Goal: Answer question/provide support: Share knowledge or assist other users

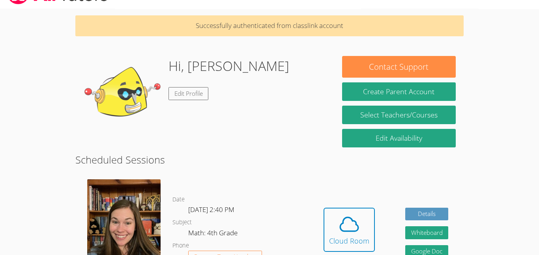
scroll to position [97, 0]
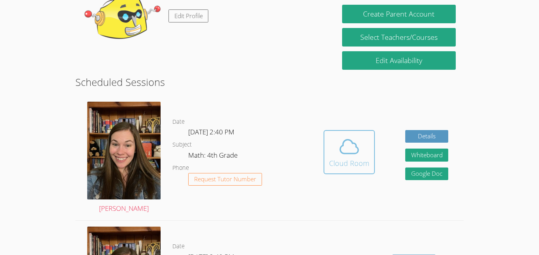
click at [361, 153] on span at bounding box center [349, 147] width 40 height 22
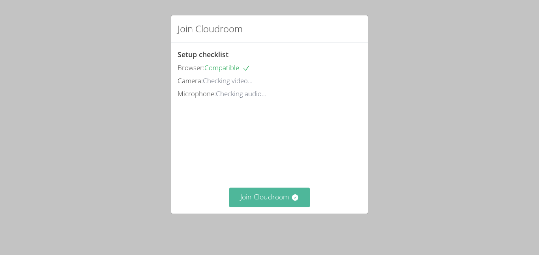
click at [269, 206] on button "Join Cloudroom" at bounding box center [269, 197] width 81 height 19
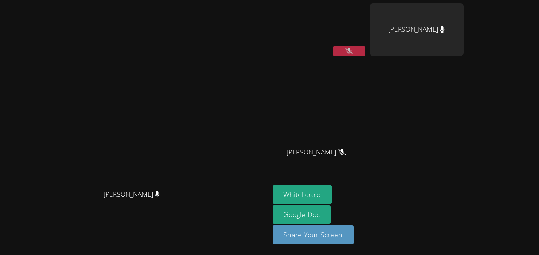
click at [353, 52] on icon at bounding box center [349, 51] width 8 height 7
click at [365, 49] on button at bounding box center [349, 51] width 32 height 10
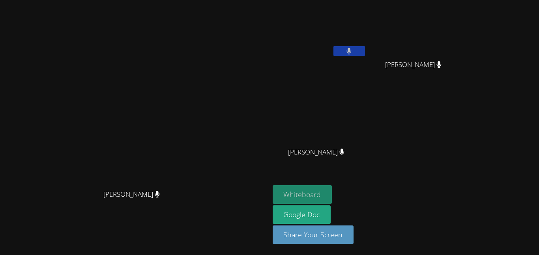
click at [332, 194] on button "Whiteboard" at bounding box center [303, 194] width 60 height 19
click at [332, 203] on button "Whiteboard" at bounding box center [303, 194] width 60 height 19
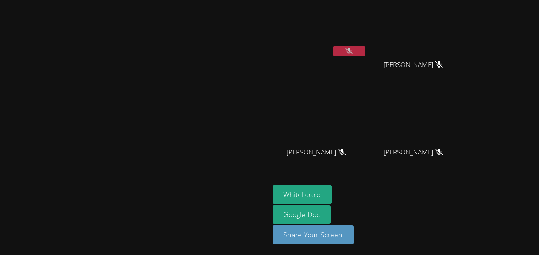
click at [365, 53] on button at bounding box center [349, 51] width 32 height 10
click at [365, 47] on button at bounding box center [349, 51] width 32 height 10
click at [365, 50] on button at bounding box center [349, 51] width 32 height 10
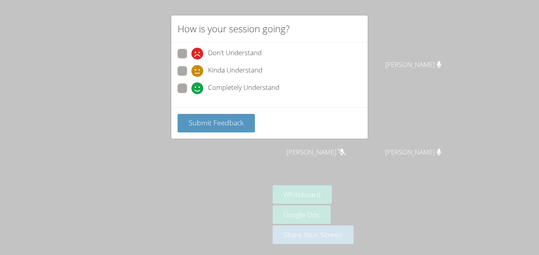
click at [217, 90] on span "Completely Understand" at bounding box center [243, 88] width 71 height 12
click at [198, 90] on input "Completely Understand" at bounding box center [194, 87] width 7 height 7
radio input "true"
click at [208, 91] on span "Completely Understand" at bounding box center [243, 88] width 71 height 12
click at [198, 90] on input "Completely Understand" at bounding box center [194, 87] width 7 height 7
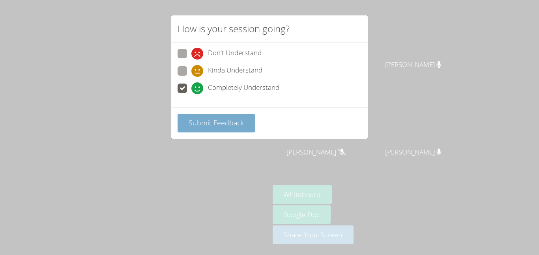
click at [222, 116] on button "Submit Feedback" at bounding box center [216, 123] width 77 height 19
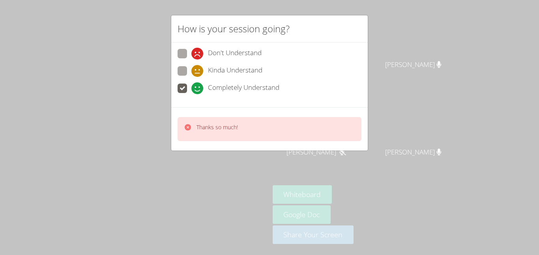
click at [210, 162] on div "How is your session going? Don't Understand Kinda Understand Completely Underst…" at bounding box center [269, 127] width 539 height 255
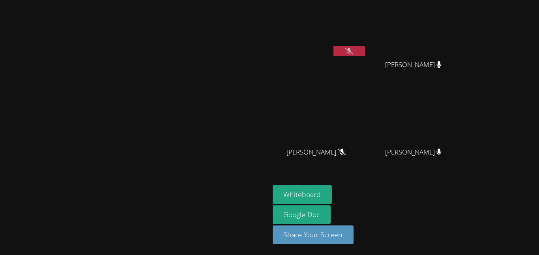
click at [365, 54] on button at bounding box center [349, 51] width 32 height 10
click at [365, 46] on button at bounding box center [349, 51] width 32 height 10
click at [365, 54] on button at bounding box center [349, 51] width 32 height 10
